Goal: Task Accomplishment & Management: Manage account settings

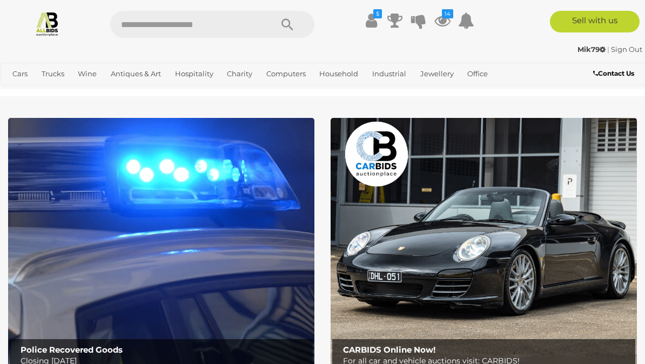
click at [168, 36] on input "text" at bounding box center [185, 24] width 151 height 27
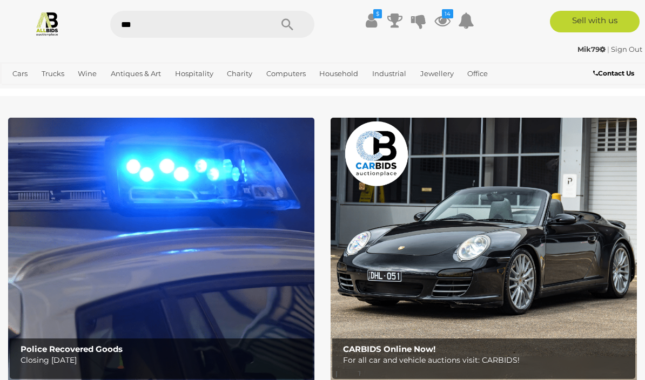
type input "****"
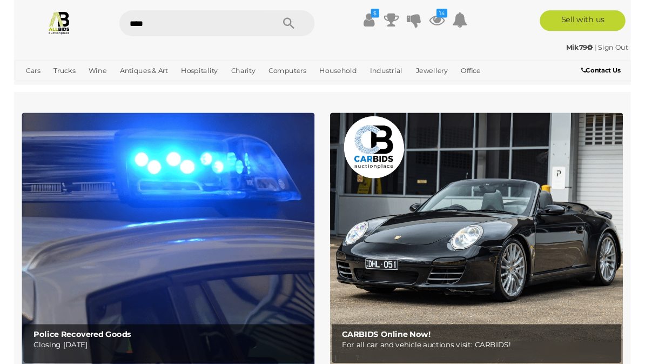
scroll to position [9, 0]
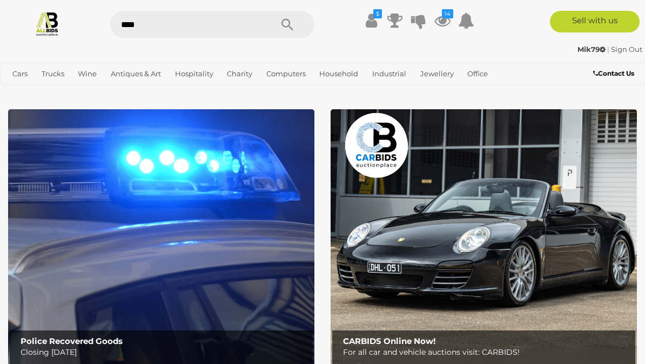
click at [442, 25] on icon at bounding box center [443, 20] width 16 height 19
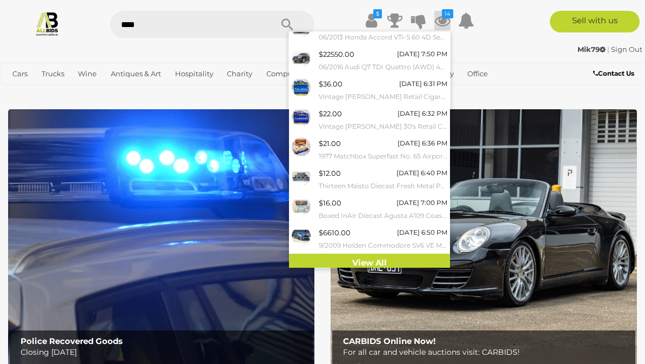
scroll to position [103, 0]
click at [350, 254] on link "View All" at bounding box center [369, 263] width 161 height 19
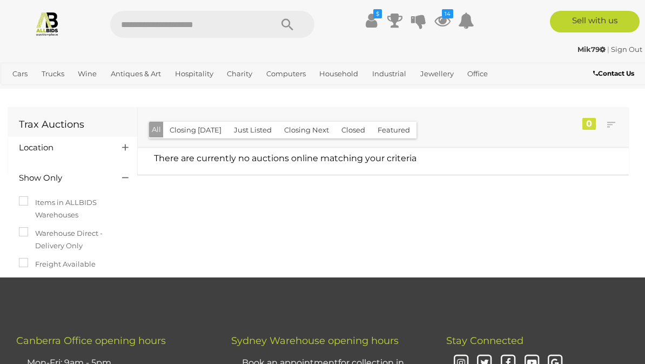
click at [145, 34] on input "text" at bounding box center [185, 24] width 151 height 27
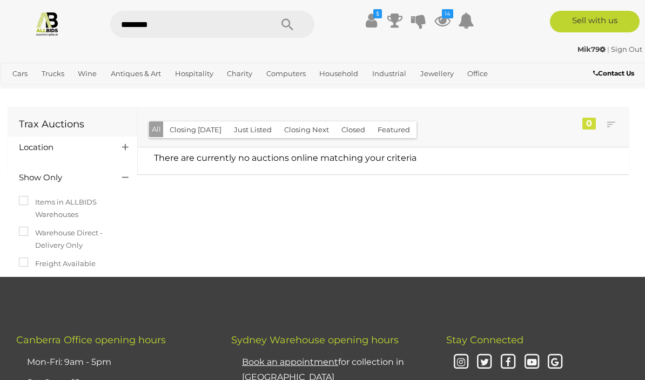
type input "*********"
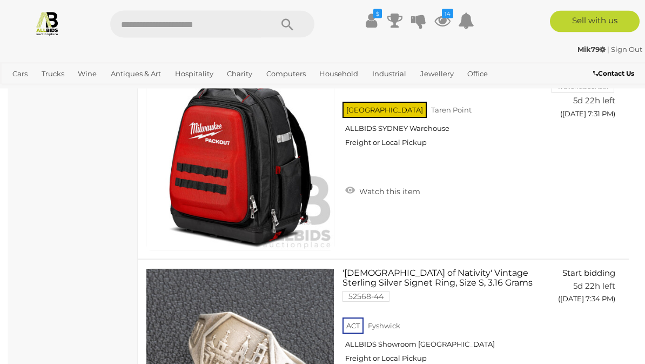
scroll to position [15791, 0]
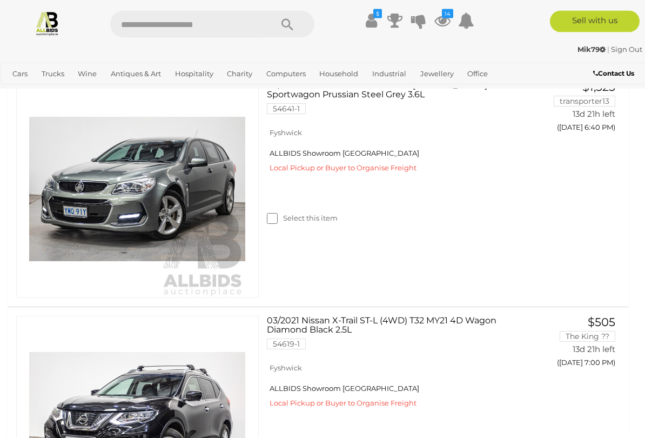
scroll to position [1999, 0]
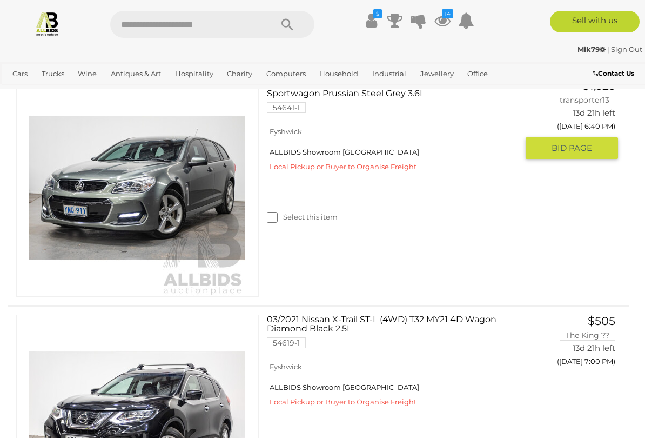
click at [165, 296] on img at bounding box center [137, 188] width 216 height 216
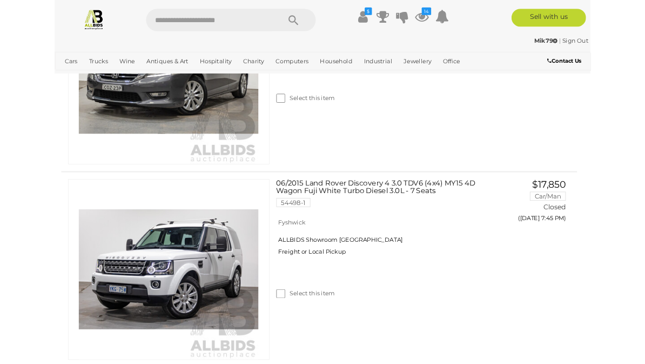
scroll to position [2804, 0]
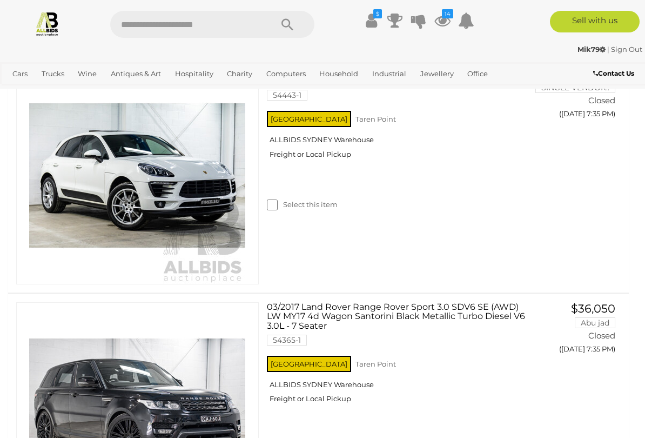
scroll to position [3423, 0]
